Goal: Use online tool/utility

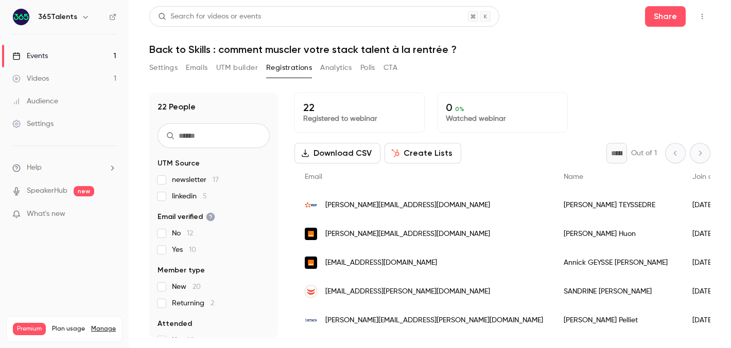
scroll to position [9, 0]
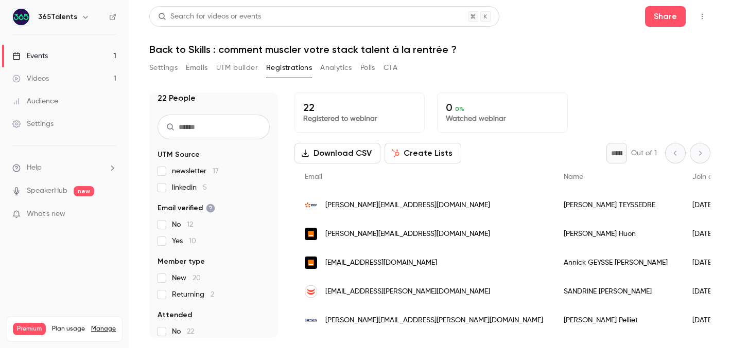
click at [85, 57] on link "Events 1" at bounding box center [64, 56] width 129 height 23
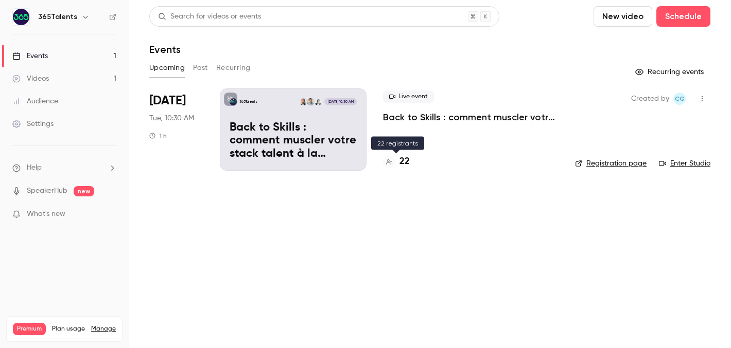
click at [400, 165] on h4 "22" at bounding box center [404, 162] width 10 height 14
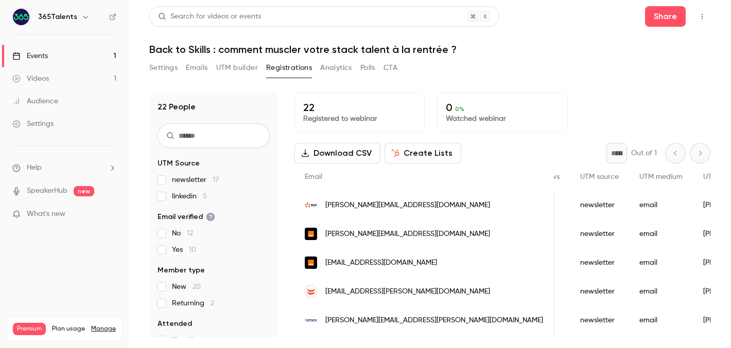
click at [243, 72] on button "UTM builder" at bounding box center [237, 68] width 42 height 16
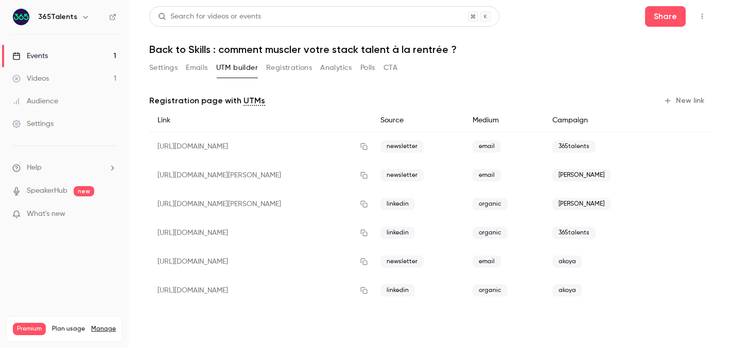
click at [682, 103] on button "New link" at bounding box center [684, 101] width 51 height 16
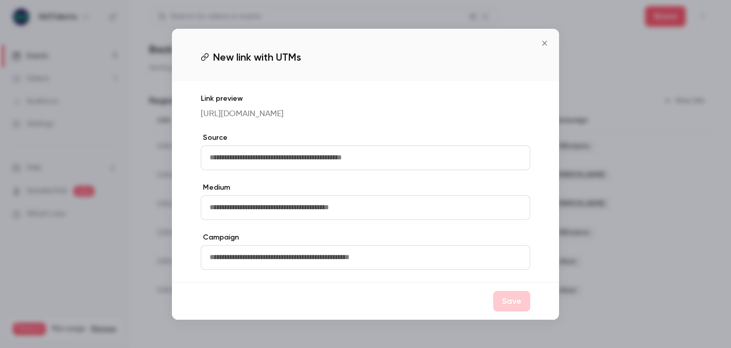
click at [422, 160] on input "text" at bounding box center [365, 158] width 329 height 25
click at [365, 158] on input "text" at bounding box center [365, 158] width 329 height 25
type input "**********"
click at [366, 204] on input "text" at bounding box center [365, 208] width 329 height 25
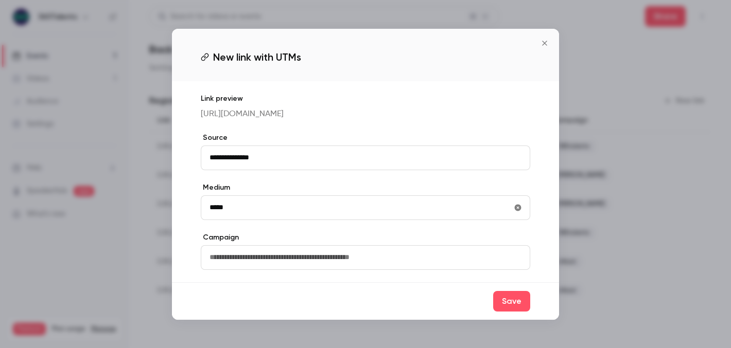
type input "*****"
click at [378, 267] on input "text" at bounding box center [365, 258] width 329 height 25
type input "**********"
click at [508, 312] on button "Save" at bounding box center [511, 301] width 37 height 21
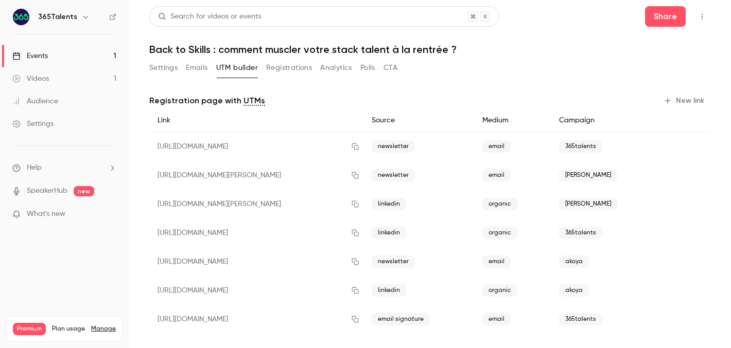
scroll to position [8, 0]
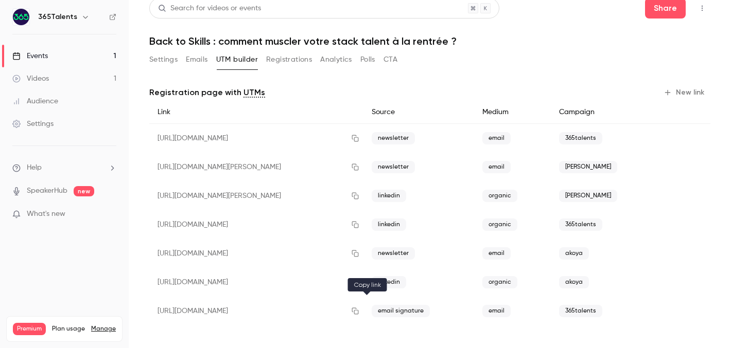
click at [359, 311] on icon "button" at bounding box center [355, 311] width 8 height 7
click at [359, 310] on icon "button" at bounding box center [355, 311] width 8 height 7
click at [359, 312] on icon "button" at bounding box center [355, 311] width 8 height 7
click at [358, 314] on icon "button" at bounding box center [355, 311] width 7 height 7
